Goal: Task Accomplishment & Management: Use online tool/utility

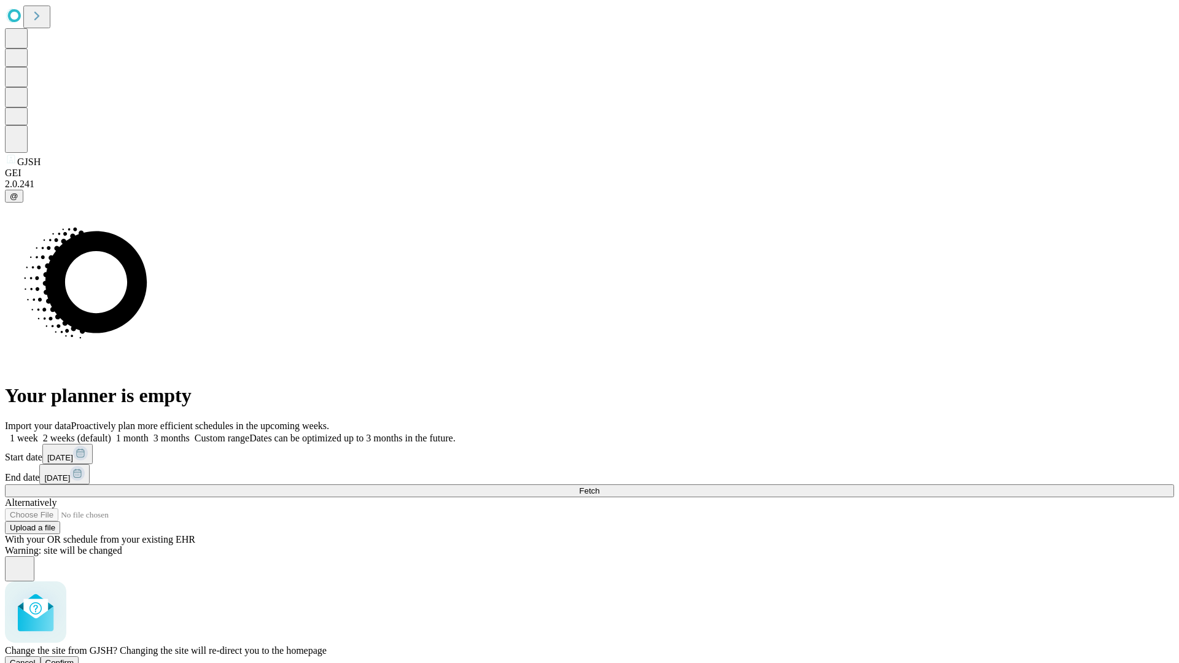
click at [74, 658] on span "Confirm" at bounding box center [59, 662] width 29 height 9
click at [111, 433] on label "2 weeks (default)" at bounding box center [74, 438] width 73 height 10
click at [600, 486] on span "Fetch" at bounding box center [589, 490] width 20 height 9
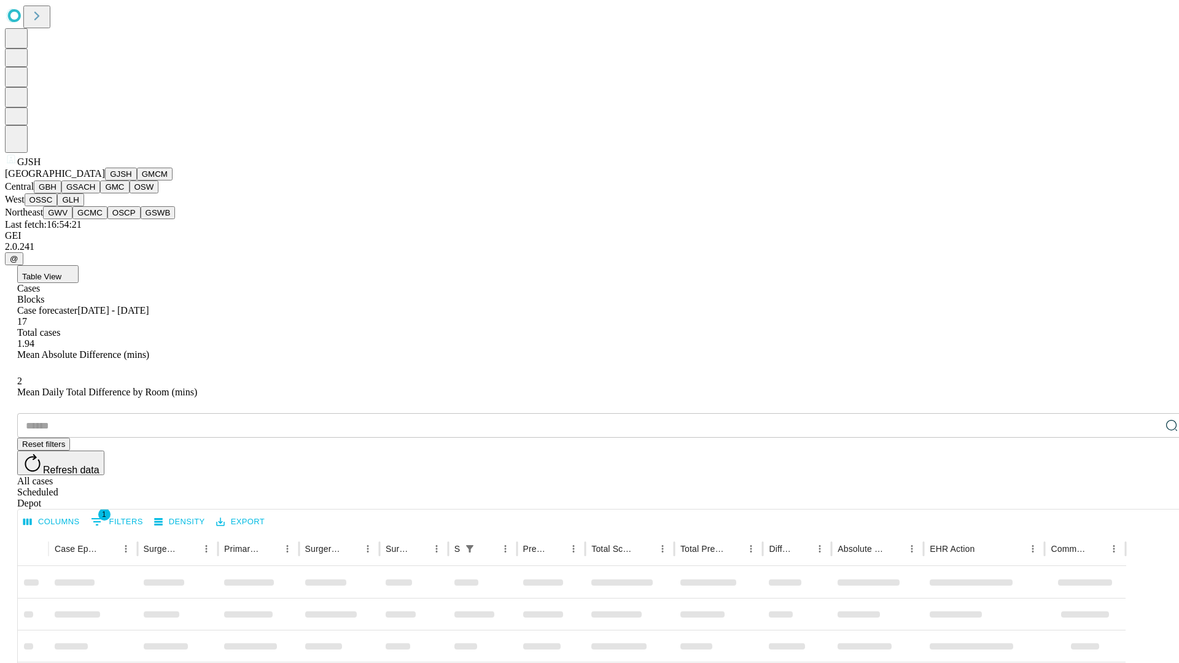
click at [137, 181] on button "GMCM" at bounding box center [155, 174] width 36 height 13
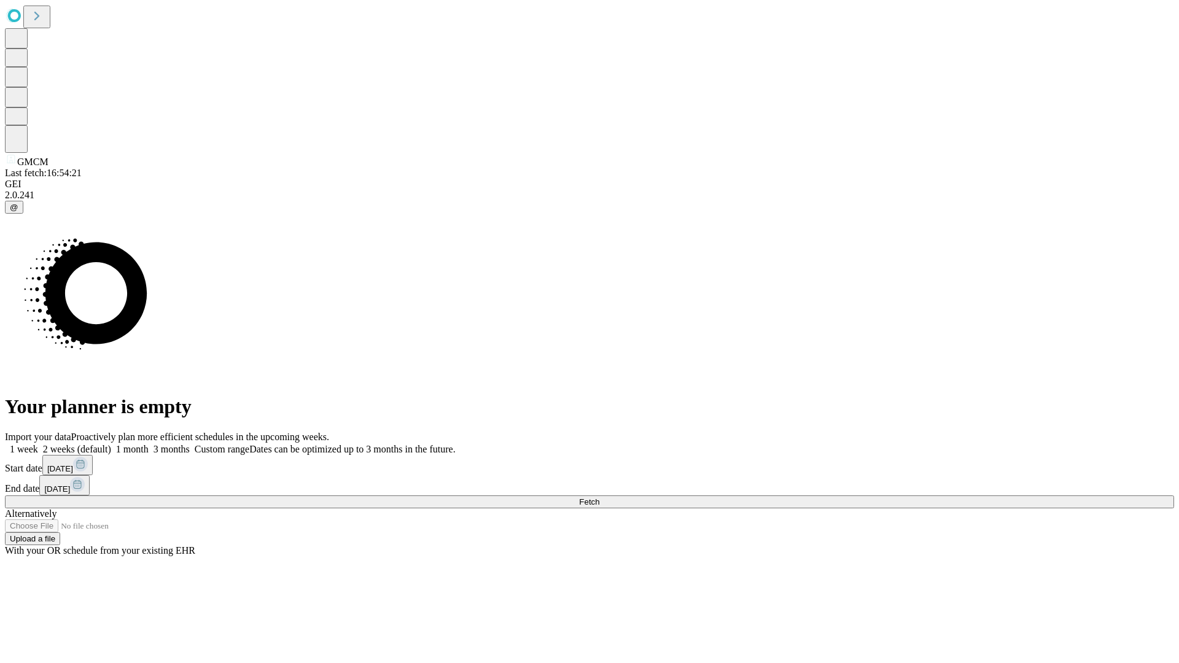
click at [111, 444] on label "2 weeks (default)" at bounding box center [74, 449] width 73 height 10
click at [600, 498] on span "Fetch" at bounding box center [589, 502] width 20 height 9
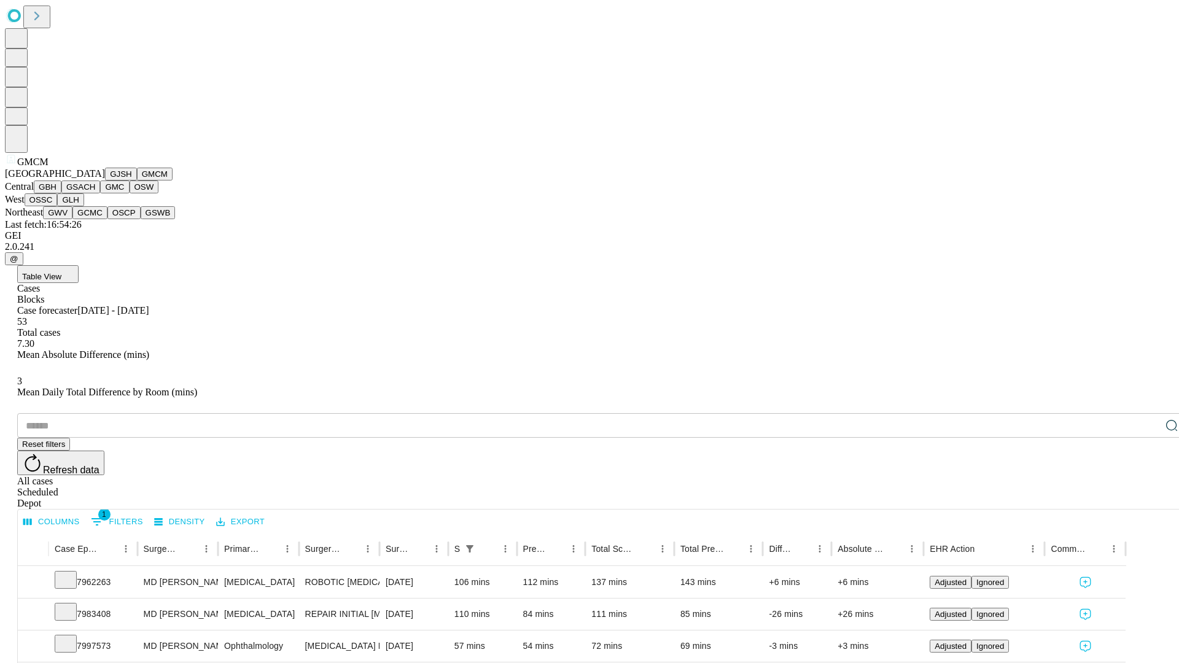
click at [61, 193] on button "GBH" at bounding box center [48, 187] width 28 height 13
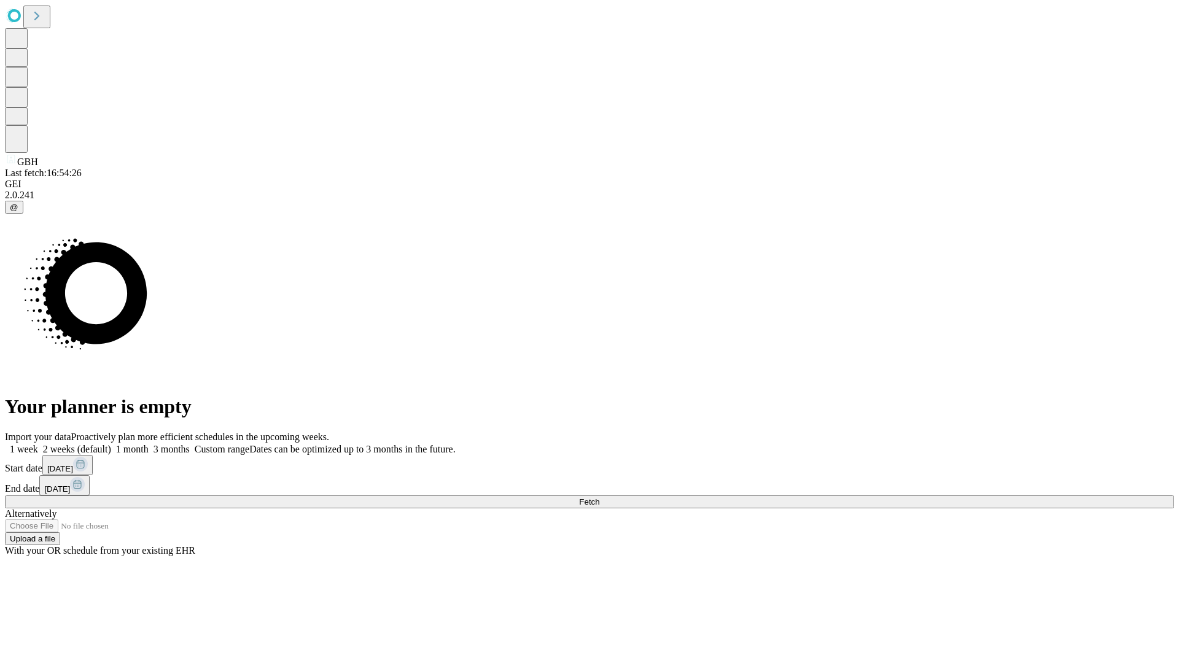
click at [111, 444] on label "2 weeks (default)" at bounding box center [74, 449] width 73 height 10
click at [600, 498] on span "Fetch" at bounding box center [589, 502] width 20 height 9
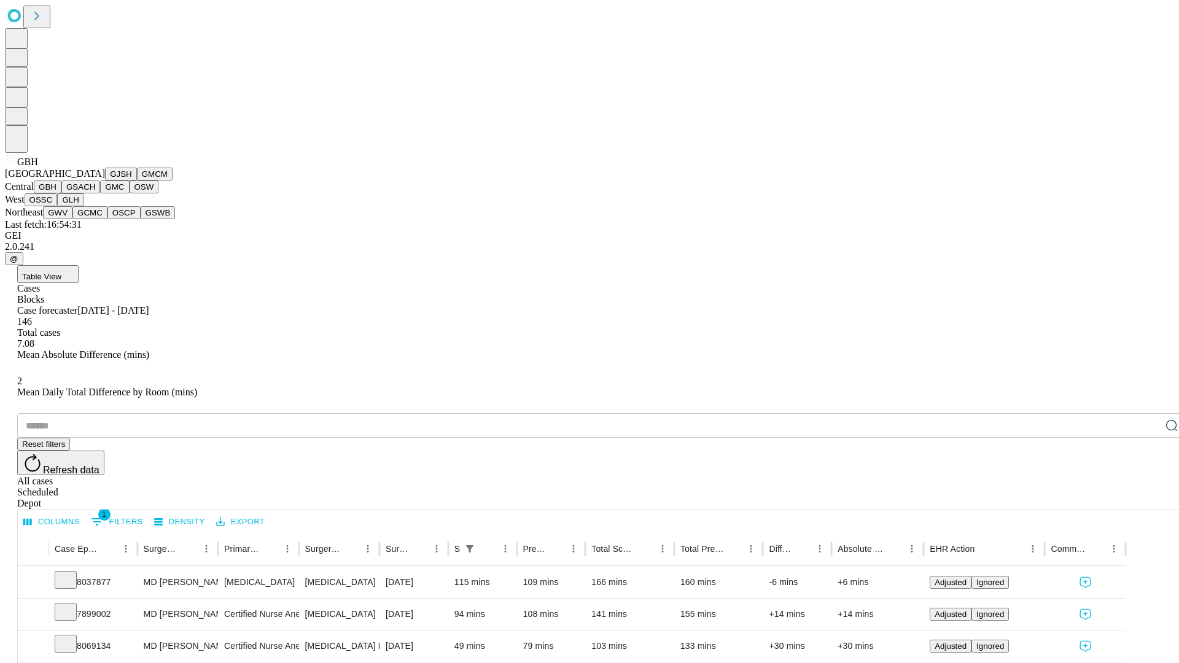
click at [95, 193] on button "GSACH" at bounding box center [80, 187] width 39 height 13
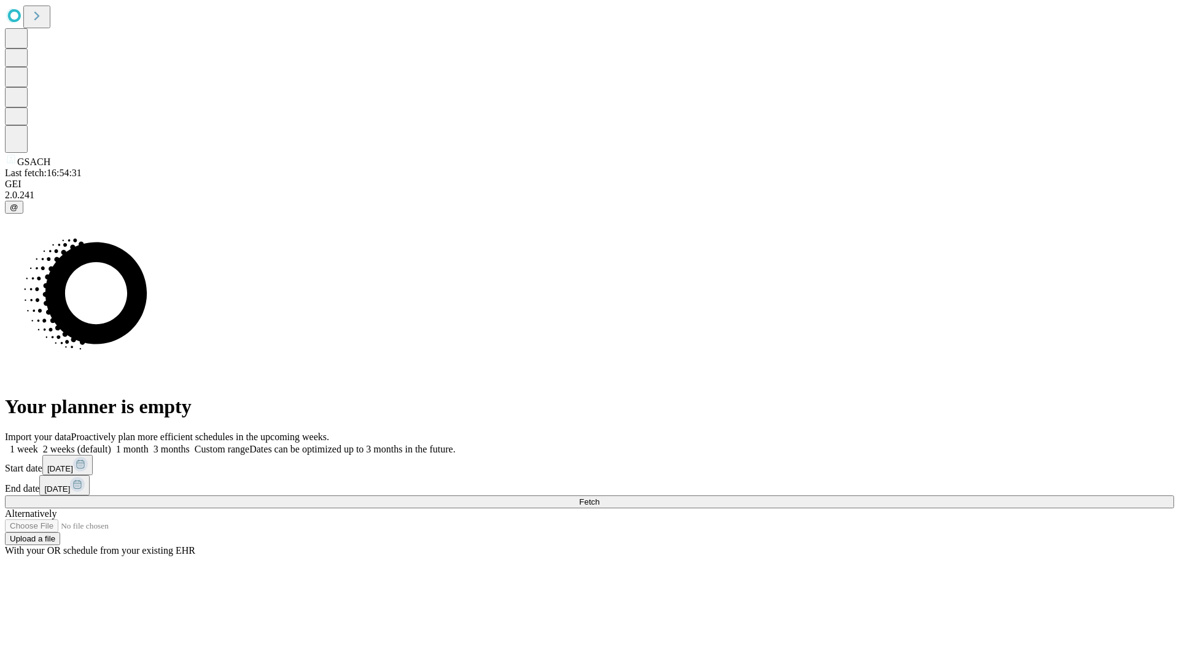
click at [111, 444] on label "2 weeks (default)" at bounding box center [74, 449] width 73 height 10
click at [600, 498] on span "Fetch" at bounding box center [589, 502] width 20 height 9
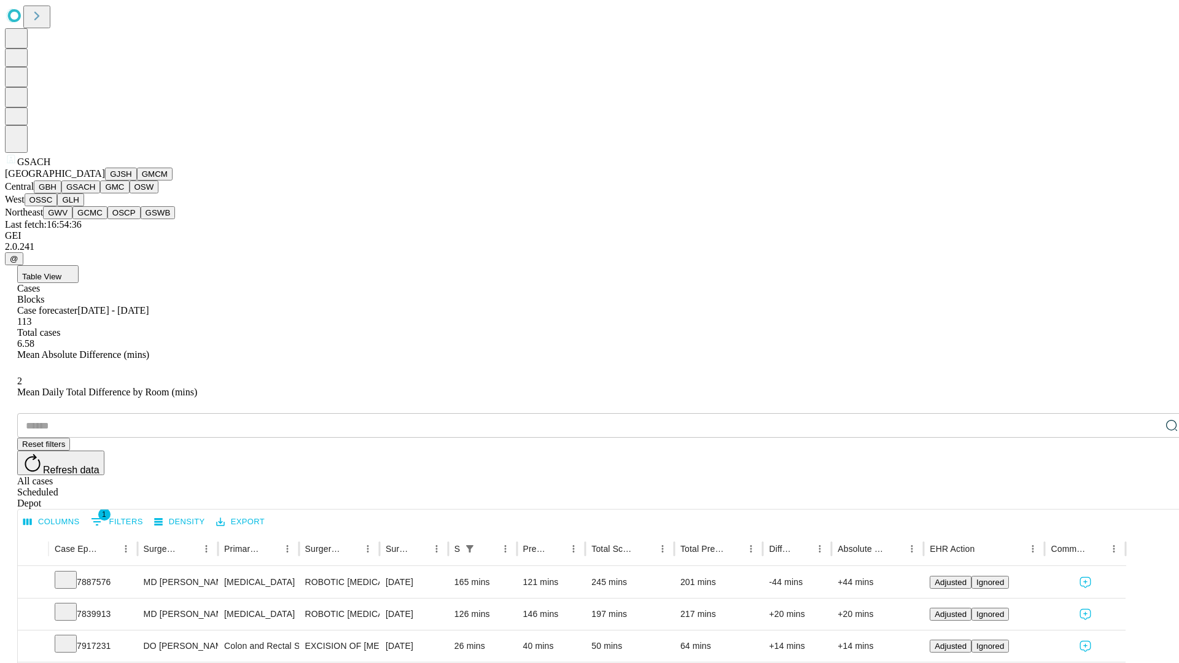
click at [100, 193] on button "GMC" at bounding box center [114, 187] width 29 height 13
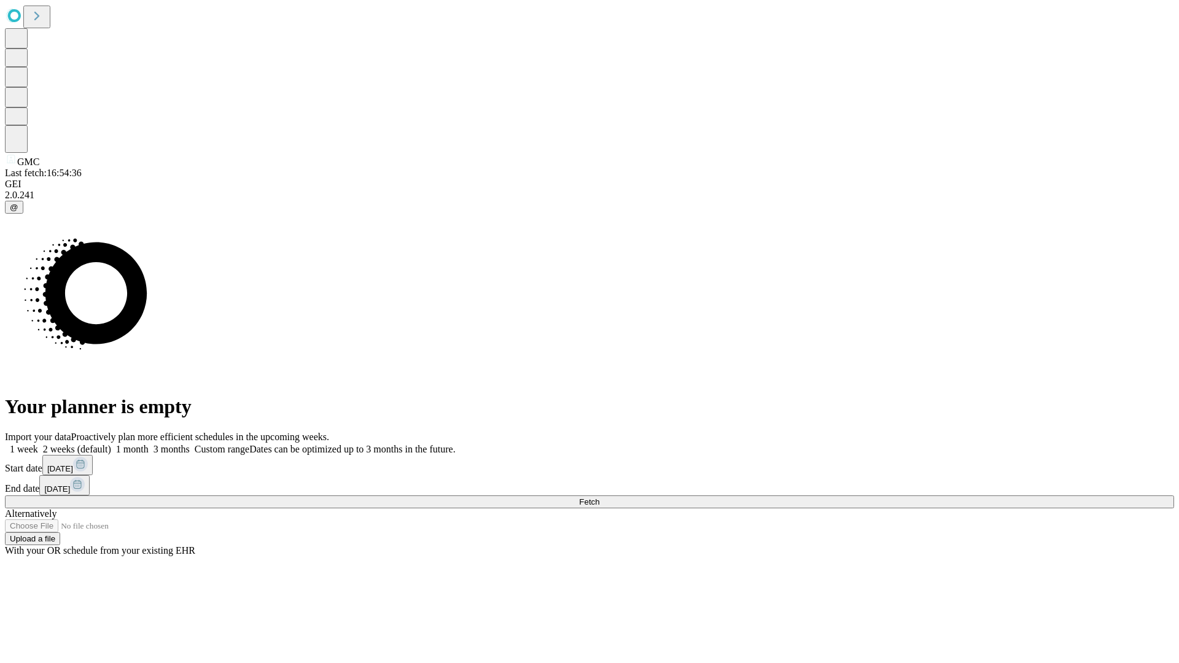
click at [111, 444] on label "2 weeks (default)" at bounding box center [74, 449] width 73 height 10
click at [600, 498] on span "Fetch" at bounding box center [589, 502] width 20 height 9
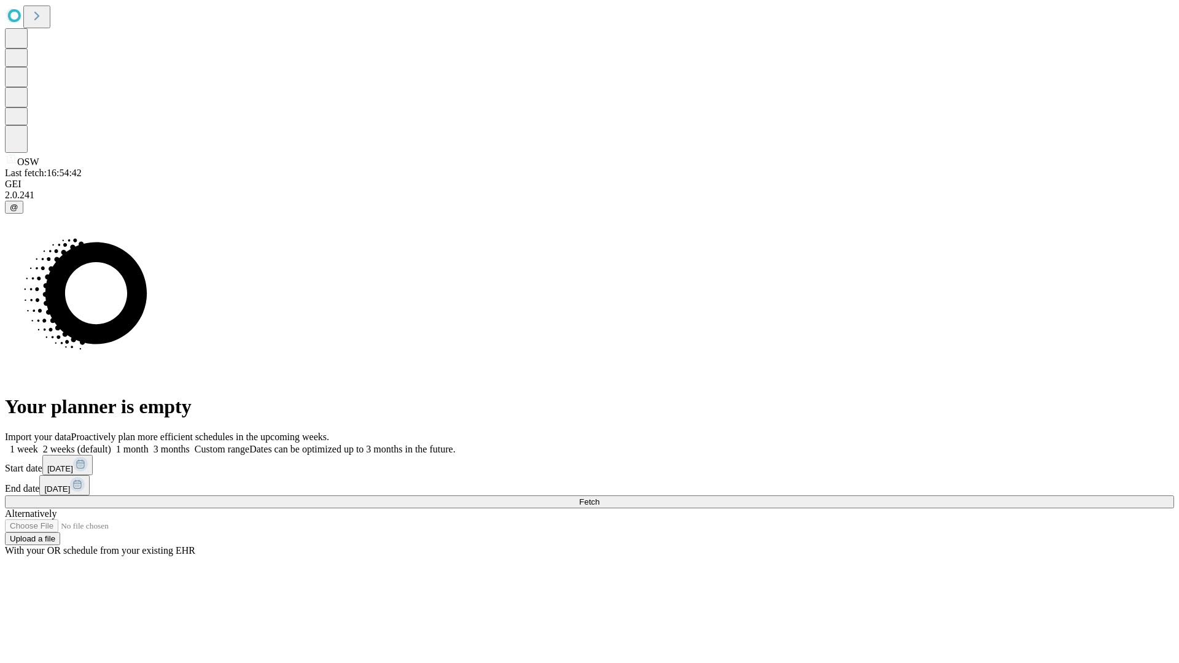
click at [111, 444] on label "2 weeks (default)" at bounding box center [74, 449] width 73 height 10
click at [600, 498] on span "Fetch" at bounding box center [589, 502] width 20 height 9
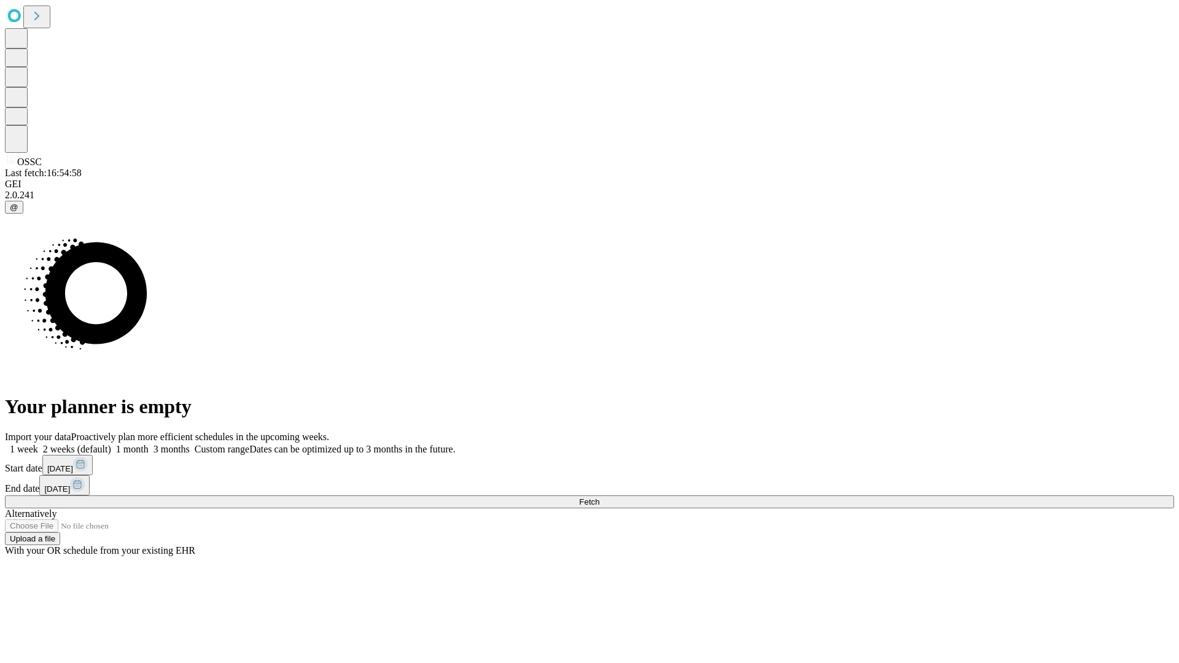
click at [111, 444] on label "2 weeks (default)" at bounding box center [74, 449] width 73 height 10
click at [600, 498] on span "Fetch" at bounding box center [589, 502] width 20 height 9
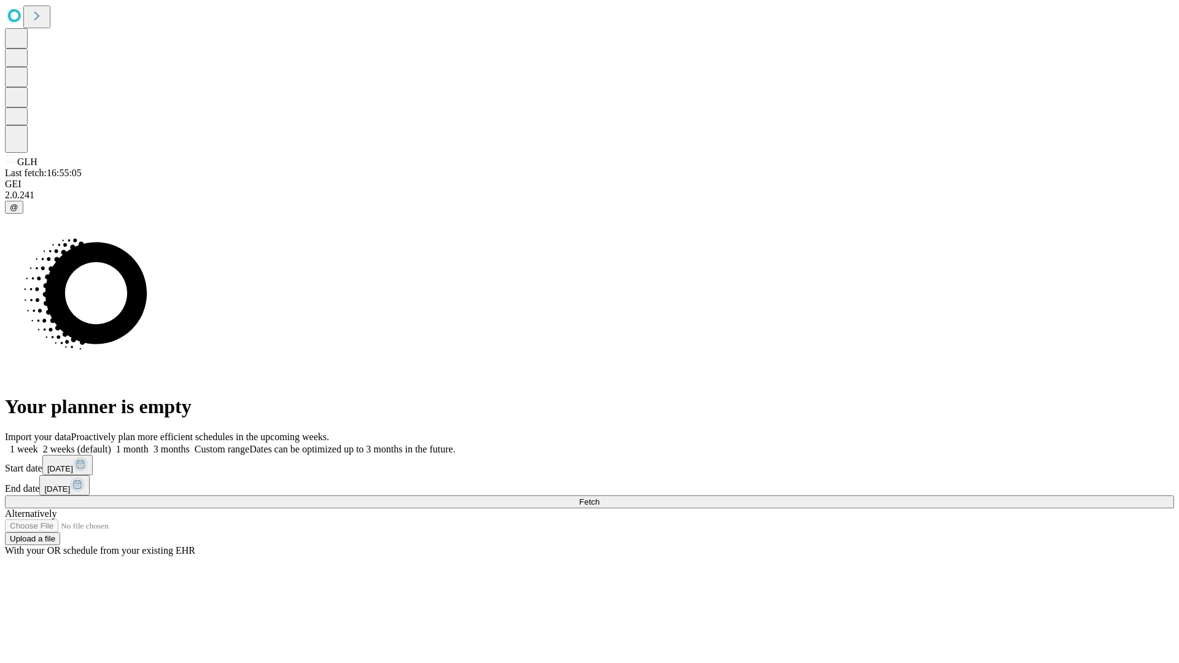
click at [111, 444] on label "2 weeks (default)" at bounding box center [74, 449] width 73 height 10
click at [600, 498] on span "Fetch" at bounding box center [589, 502] width 20 height 9
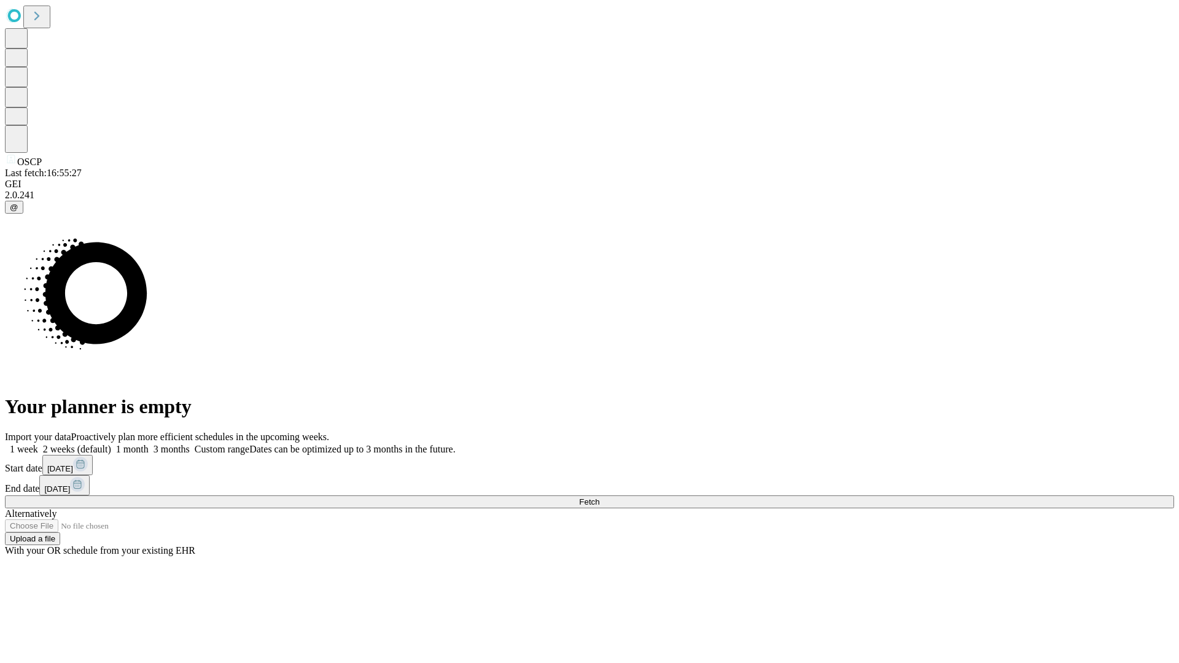
click at [111, 444] on label "2 weeks (default)" at bounding box center [74, 449] width 73 height 10
click at [600, 498] on span "Fetch" at bounding box center [589, 502] width 20 height 9
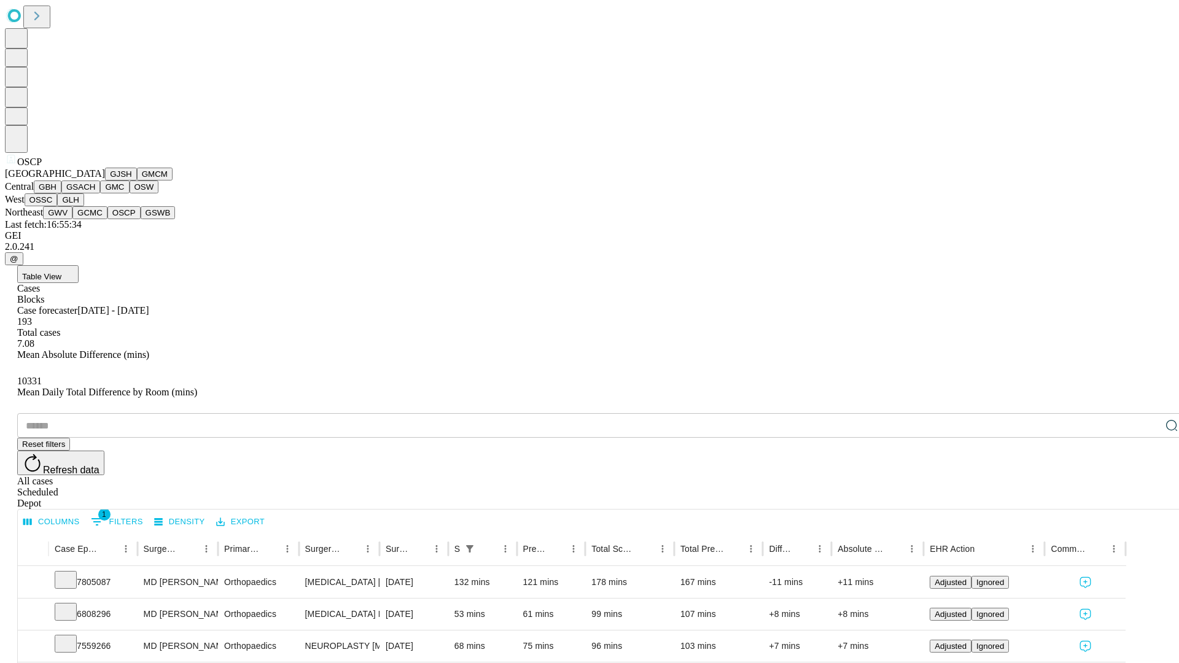
click at [141, 219] on button "GSWB" at bounding box center [158, 212] width 35 height 13
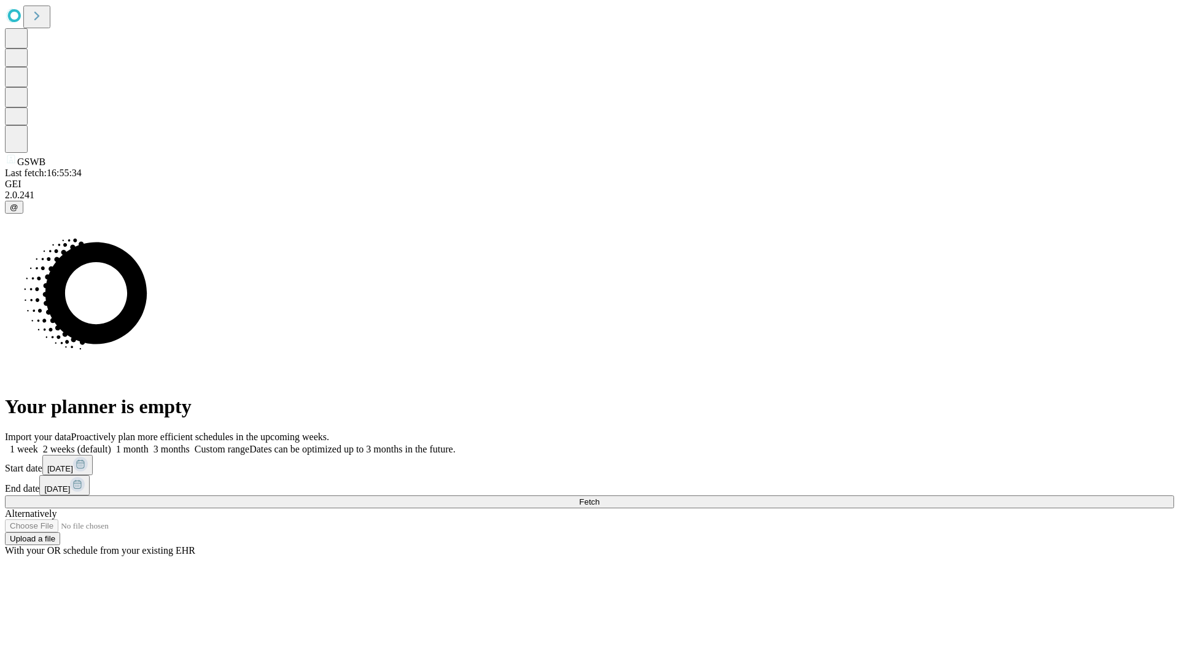
click at [111, 444] on label "2 weeks (default)" at bounding box center [74, 449] width 73 height 10
click at [600, 498] on span "Fetch" at bounding box center [589, 502] width 20 height 9
